Goal: Task Accomplishment & Management: Use online tool/utility

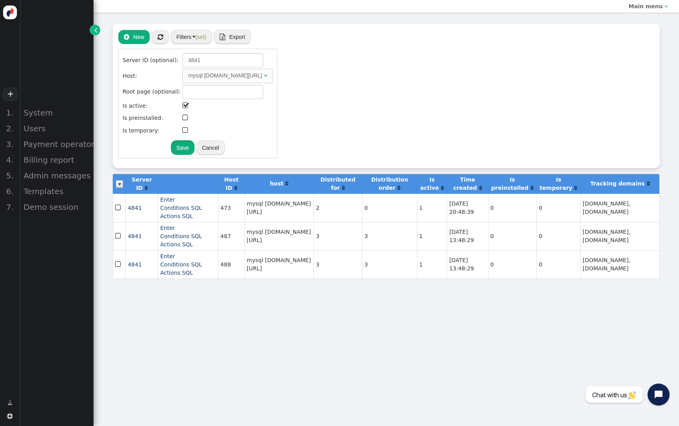
click at [195, 147] on button "Save" at bounding box center [183, 147] width 24 height 14
click at [195, 148] on button "Save" at bounding box center [183, 147] width 24 height 14
click at [193, 29] on div " New  « ◂ 1 ▸ » Filters (set)  Export  Import Server ID (optional): 4841 Ho…" at bounding box center [386, 96] width 547 height 144
click at [192, 29] on div " New  « ◂ 1 ▸ » Filters (set)  Export  Import Server ID (optional): 4841 Ho…" at bounding box center [386, 96] width 547 height 144
click at [192, 36] on button "Filters (set)" at bounding box center [192, 37] width 42 height 14
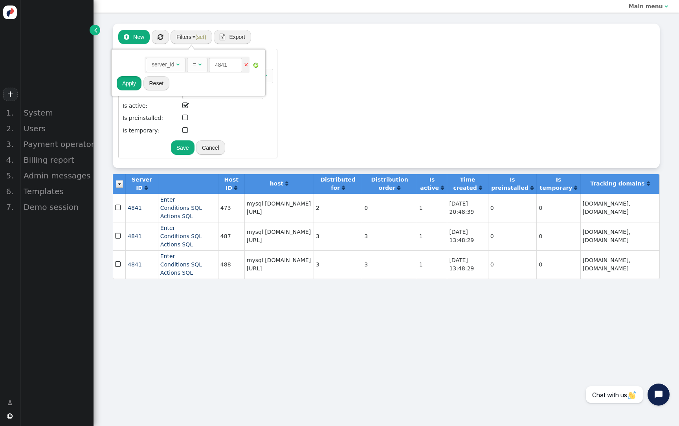
click at [132, 83] on button "Apply" at bounding box center [129, 83] width 25 height 14
click at [165, 41] on button "" at bounding box center [160, 37] width 17 height 14
click at [162, 38] on span "" at bounding box center [161, 37] width 6 height 6
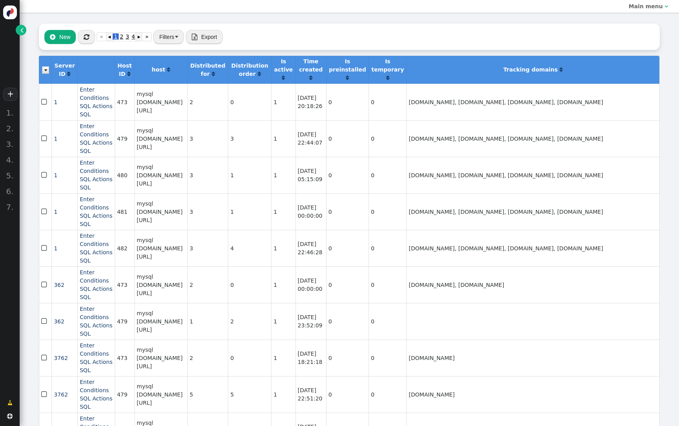
click at [61, 37] on button " New" at bounding box center [59, 37] width 31 height 14
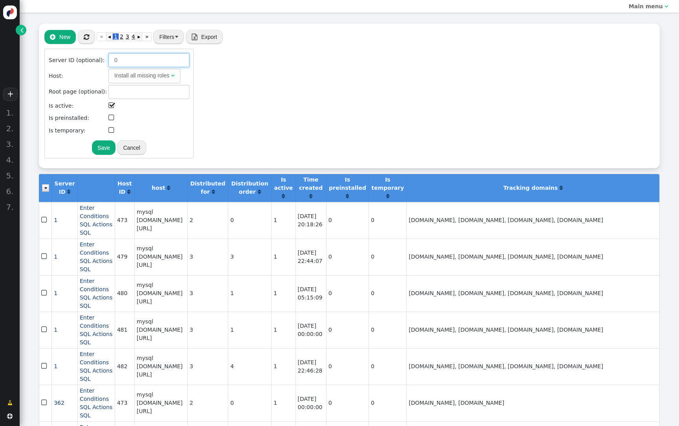
drag, startPoint x: 119, startPoint y: 59, endPoint x: 101, endPoint y: 57, distance: 17.8
click at [101, 57] on tr "Server ID (optional): 0" at bounding box center [119, 60] width 142 height 15
click at [142, 58] on input "4841" at bounding box center [149, 60] width 81 height 14
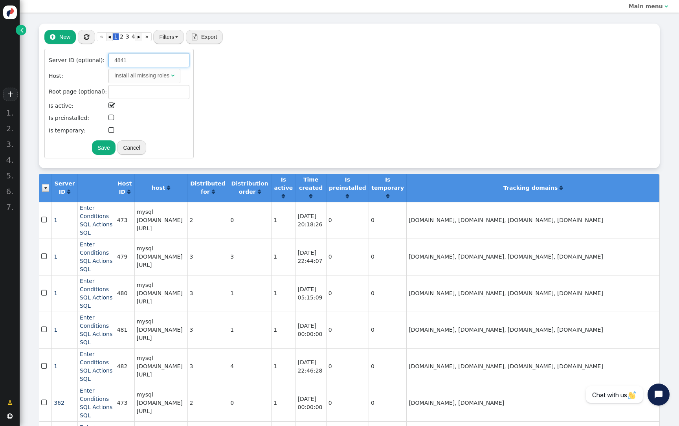
paste input "number"
click at [138, 76] on div "Install all missing roles" at bounding box center [141, 76] width 55 height 8
type input "4841"
click at [121, 149] on button "Save" at bounding box center [109, 147] width 24 height 14
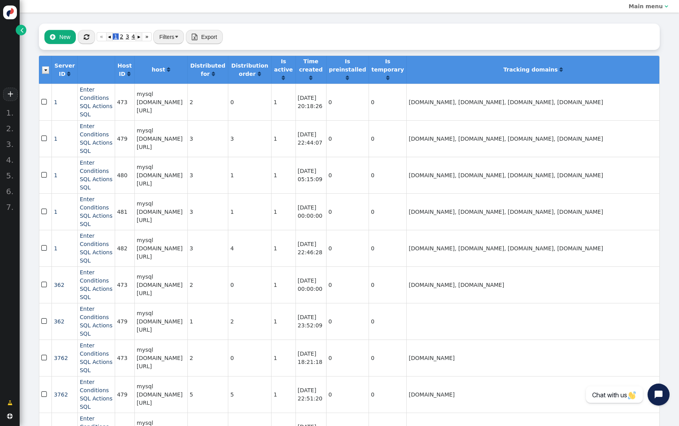
click at [157, 36] on button "Filters" at bounding box center [168, 37] width 31 height 14
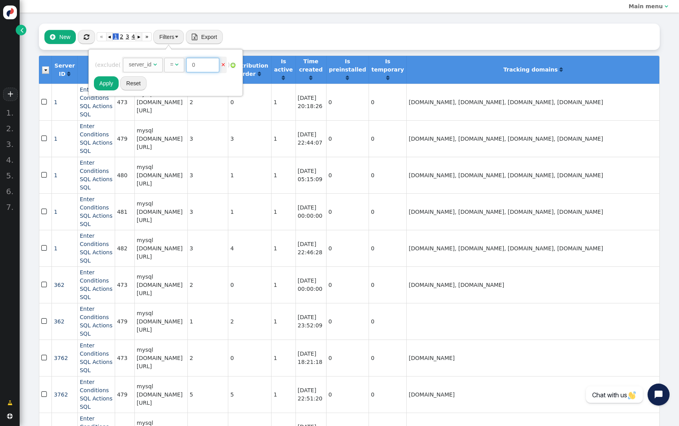
drag, startPoint x: 206, startPoint y: 66, endPoint x: 190, endPoint y: 66, distance: 15.3
click at [190, 66] on input "0" at bounding box center [202, 65] width 33 height 14
paste input "number"
click at [199, 65] on input "number" at bounding box center [202, 65] width 33 height 14
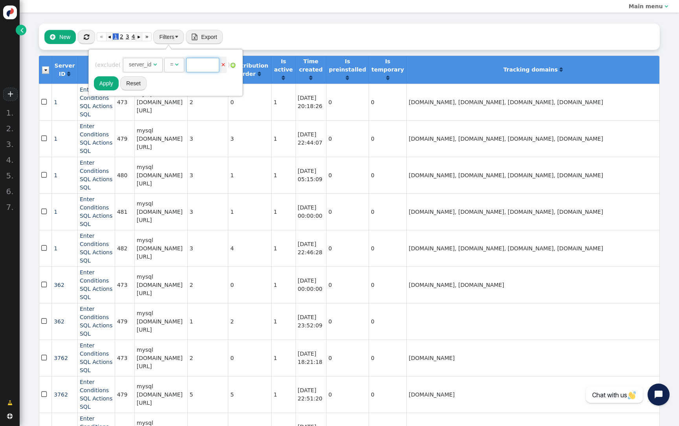
click at [199, 65] on input "number" at bounding box center [202, 65] width 33 height 14
paste input "4841"
type input "4841"
click at [103, 82] on button "Apply" at bounding box center [106, 83] width 25 height 14
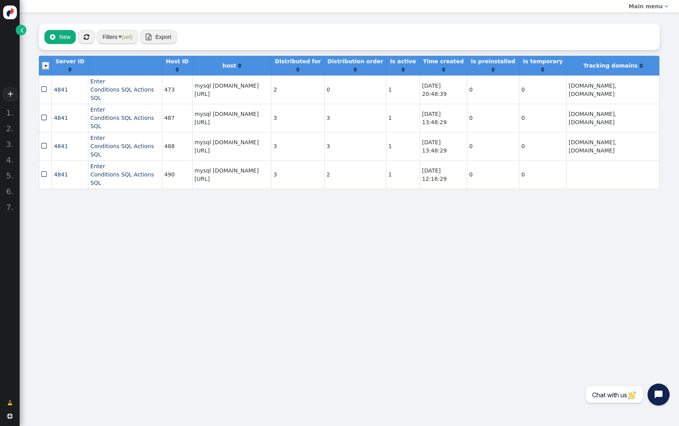
click at [45, 151] on span "" at bounding box center [44, 146] width 7 height 11
click at [44, 70] on img at bounding box center [45, 65] width 7 height 7
click at [63, 37] on button " New" at bounding box center [59, 37] width 31 height 14
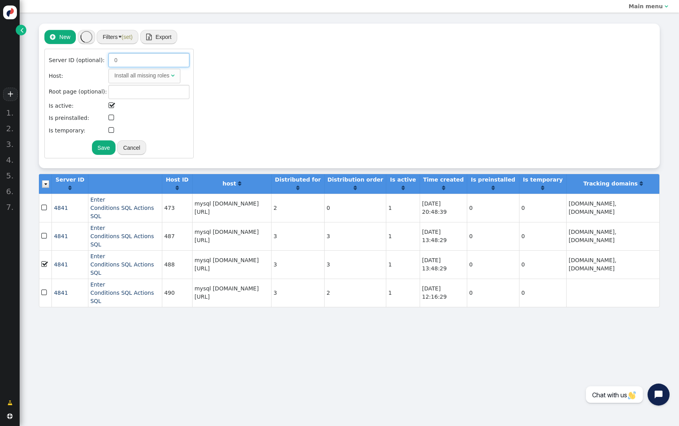
drag, startPoint x: 118, startPoint y: 65, endPoint x: 82, endPoint y: 52, distance: 38.6
click at [82, 52] on div "Server ID (optional): 0 Host: Install all missing roles  Root page (optional):…" at bounding box center [118, 104] width 149 height 110
paste input "4841"
click at [141, 77] on div "Install all missing roles" at bounding box center [141, 76] width 55 height 8
type input "4841"
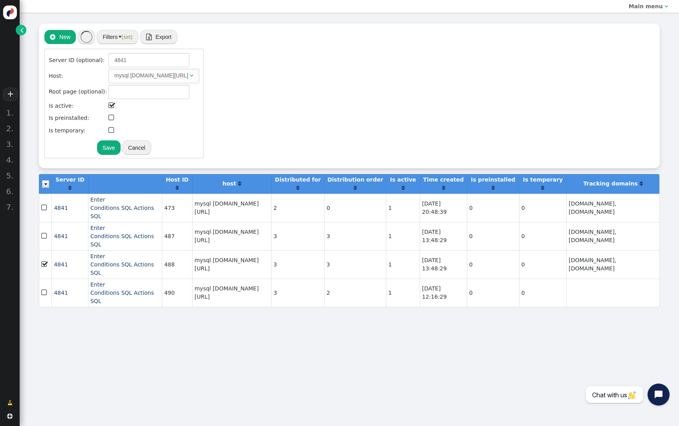
click at [121, 149] on button "Save" at bounding box center [109, 147] width 24 height 14
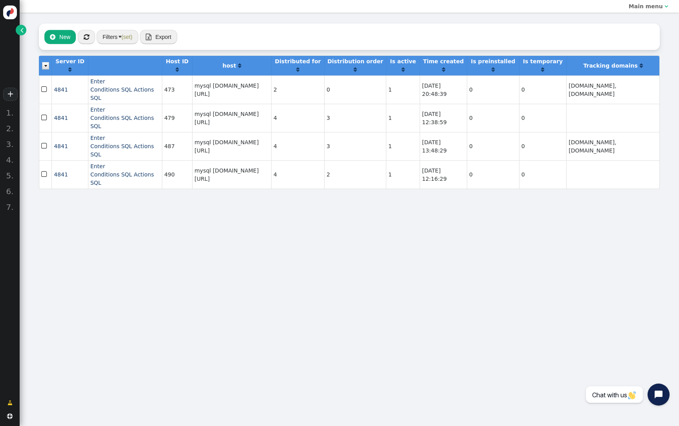
click at [44, 151] on span "" at bounding box center [44, 146] width 7 height 11
click at [45, 70] on img at bounding box center [45, 65] width 7 height 7
click at [69, 36] on button " New" at bounding box center [59, 37] width 31 height 14
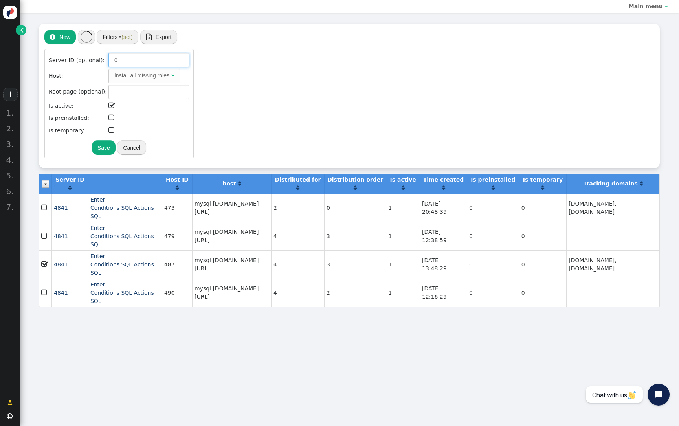
click at [118, 61] on input "0" at bounding box center [149, 60] width 81 height 14
paste input "4841"
click at [132, 74] on div "Install all missing roles" at bounding box center [141, 76] width 55 height 8
type input "4841"
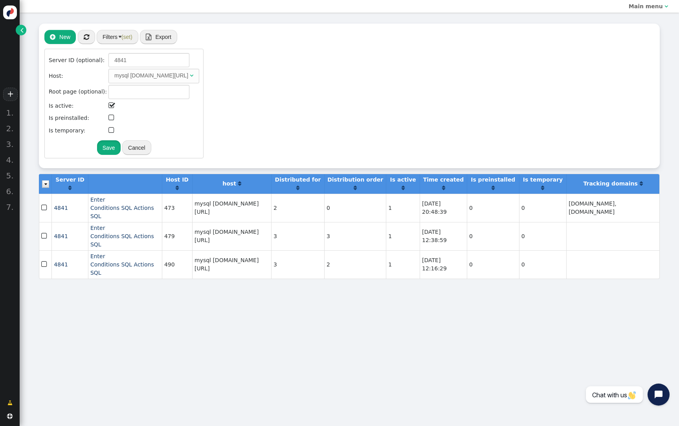
click at [121, 149] on button "Save" at bounding box center [109, 147] width 24 height 14
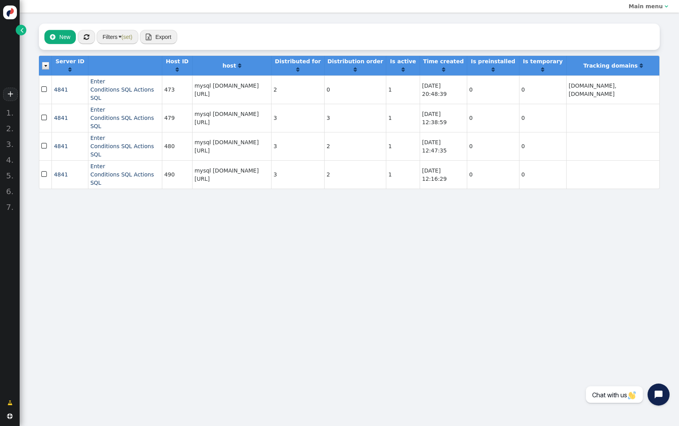
click at [131, 36] on span "(set)" at bounding box center [126, 37] width 11 height 6
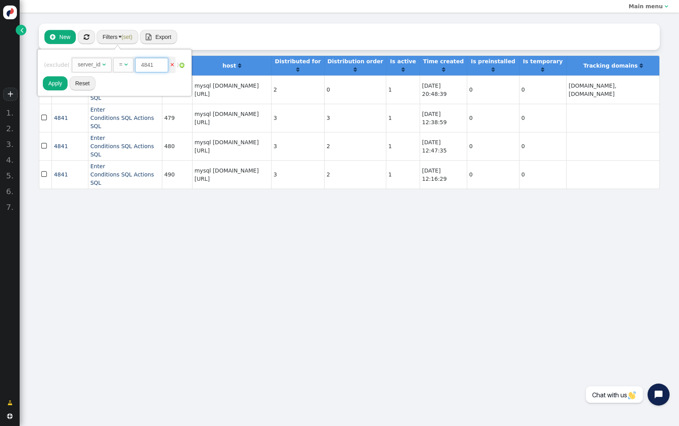
click at [153, 66] on input "4841" at bounding box center [151, 65] width 33 height 14
type input "5219"
click at [60, 82] on button "Apply" at bounding box center [55, 83] width 25 height 14
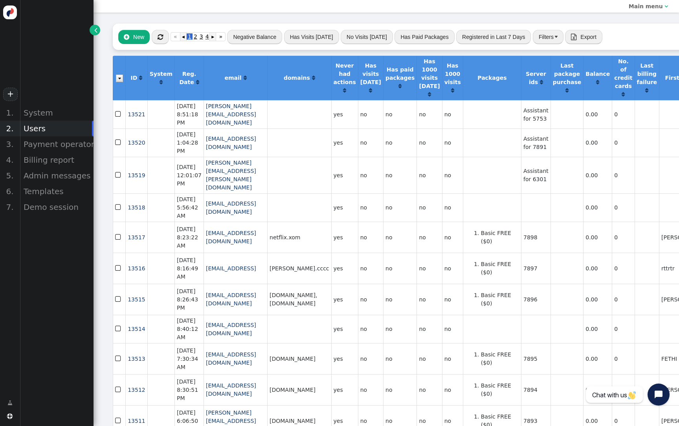
scroll to position [0, 1]
